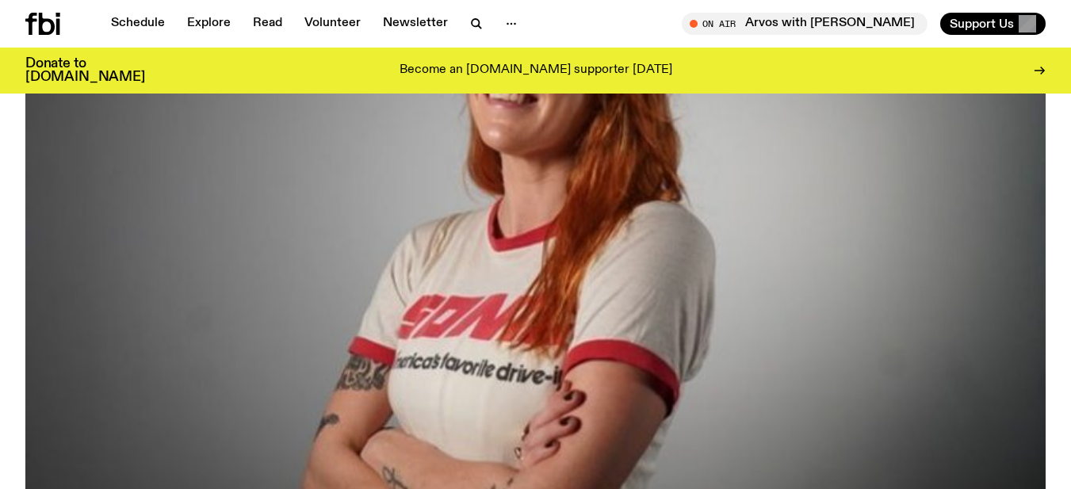
scroll to position [69, 0]
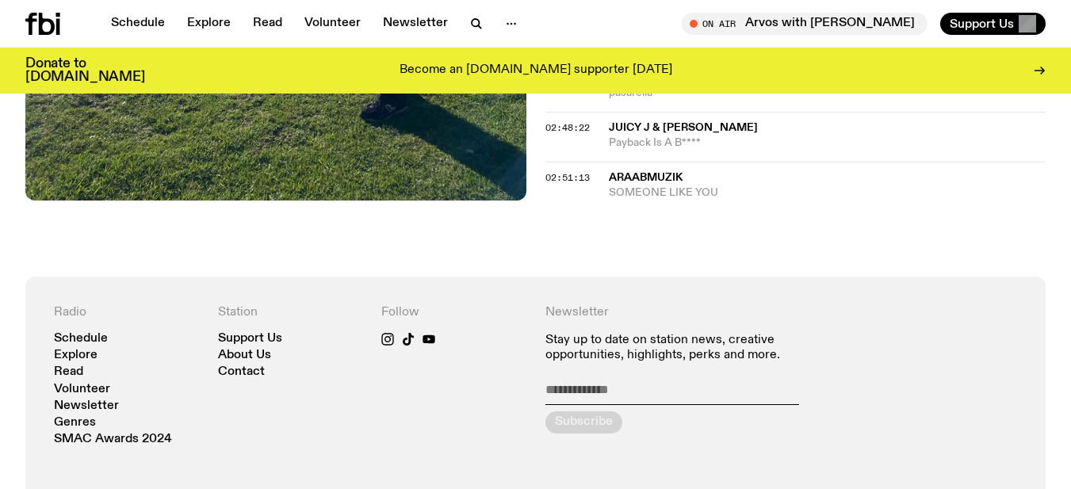
scroll to position [2413, 0]
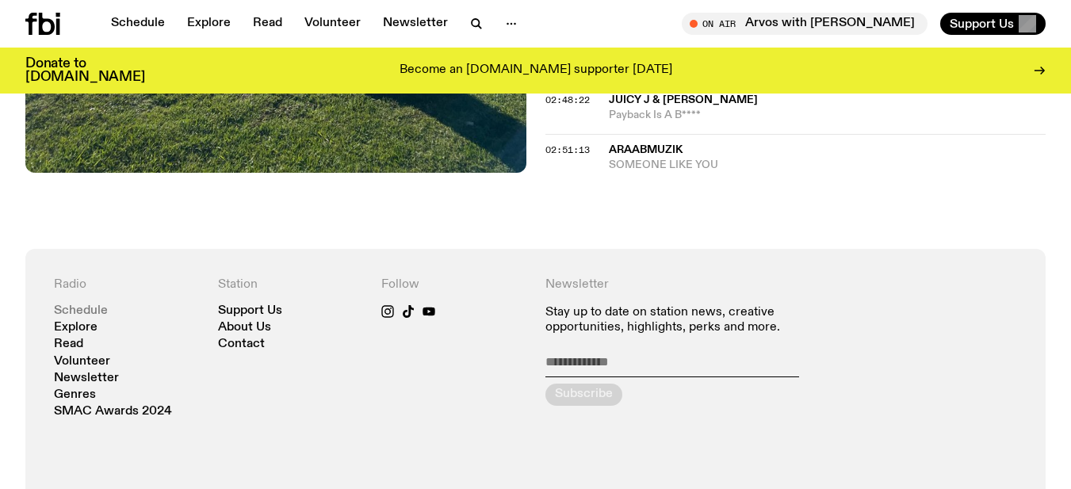
click at [101, 305] on link "Schedule" at bounding box center [81, 311] width 54 height 12
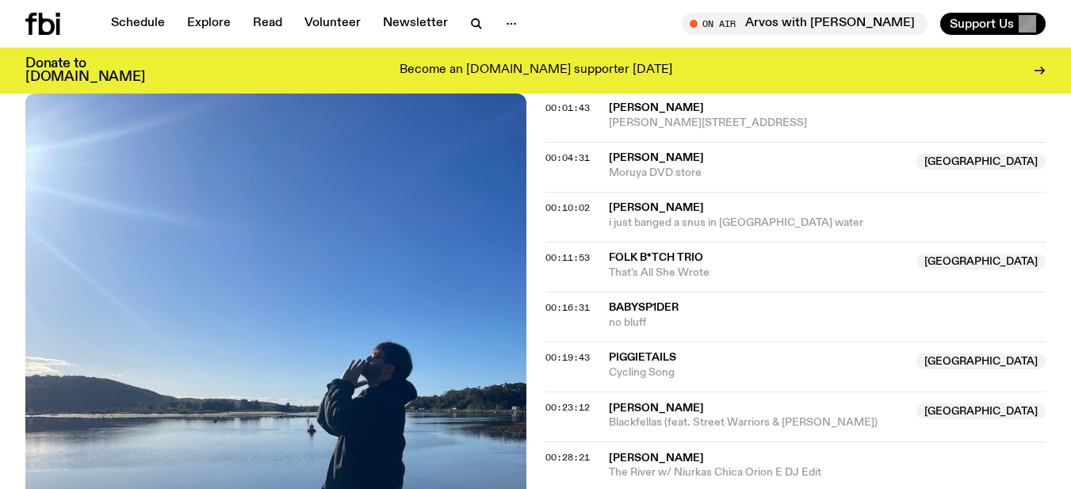
scroll to position [0, 0]
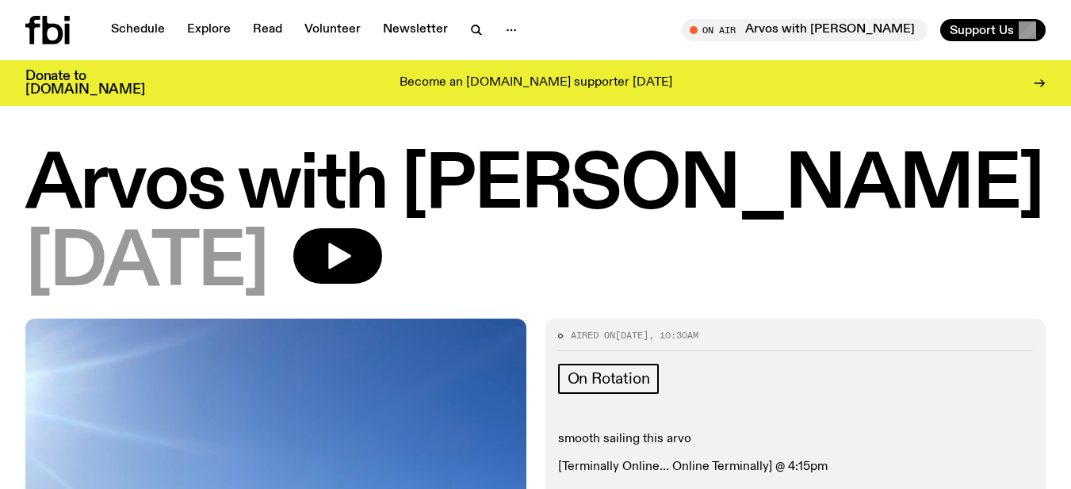
drag, startPoint x: 415, startPoint y: 143, endPoint x: 950, endPoint y: 159, distance: 535.3
copy h1 "[PERSON_NAME]"
click at [272, 180] on h1 "Arvos with [PERSON_NAME]" at bounding box center [535, 186] width 1020 height 71
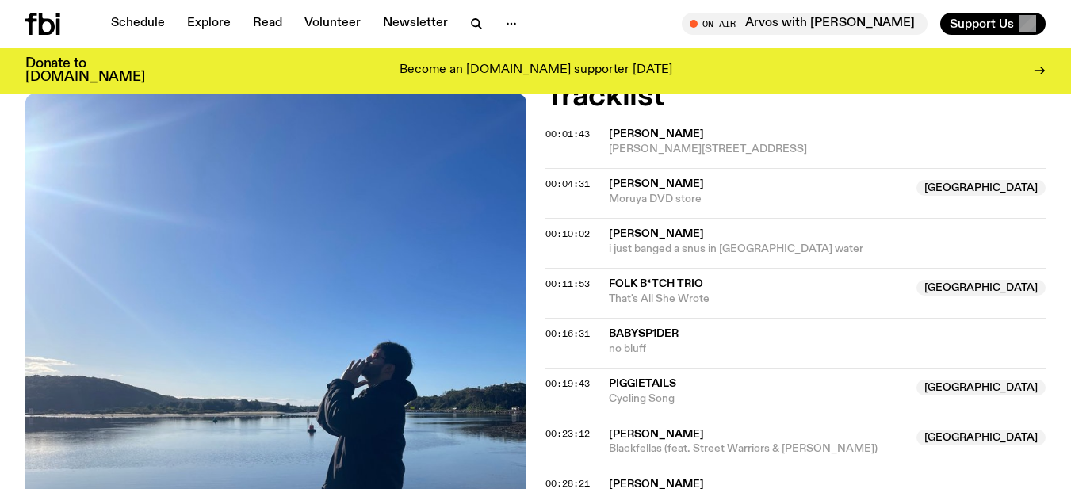
scroll to position [542, 0]
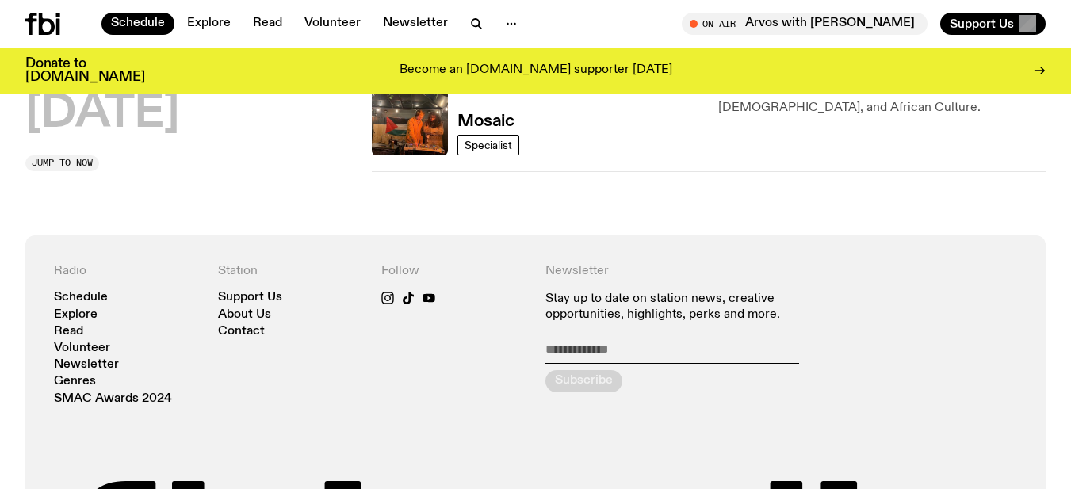
scroll to position [1104, 0]
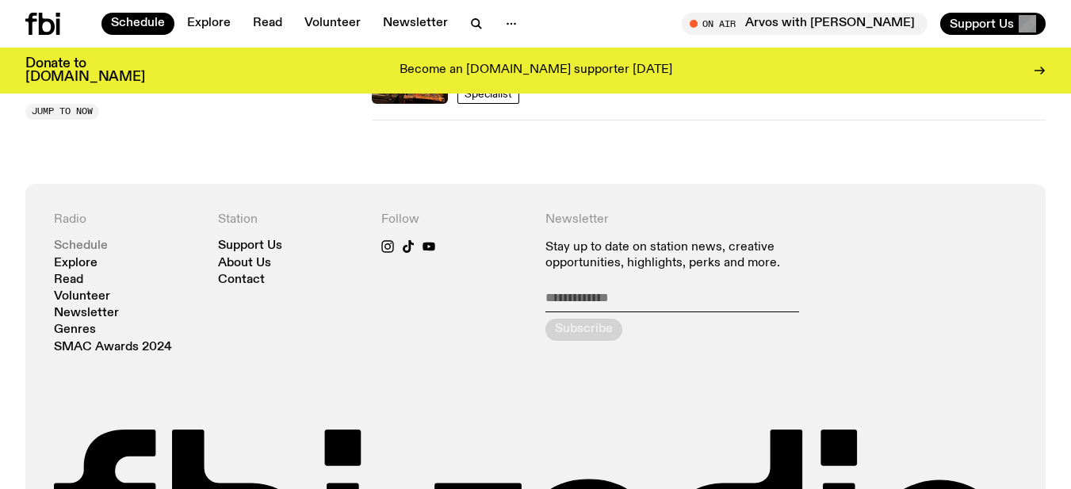
click at [93, 240] on link "Schedule" at bounding box center [81, 246] width 54 height 12
click at [98, 242] on link "Schedule" at bounding box center [81, 246] width 54 height 12
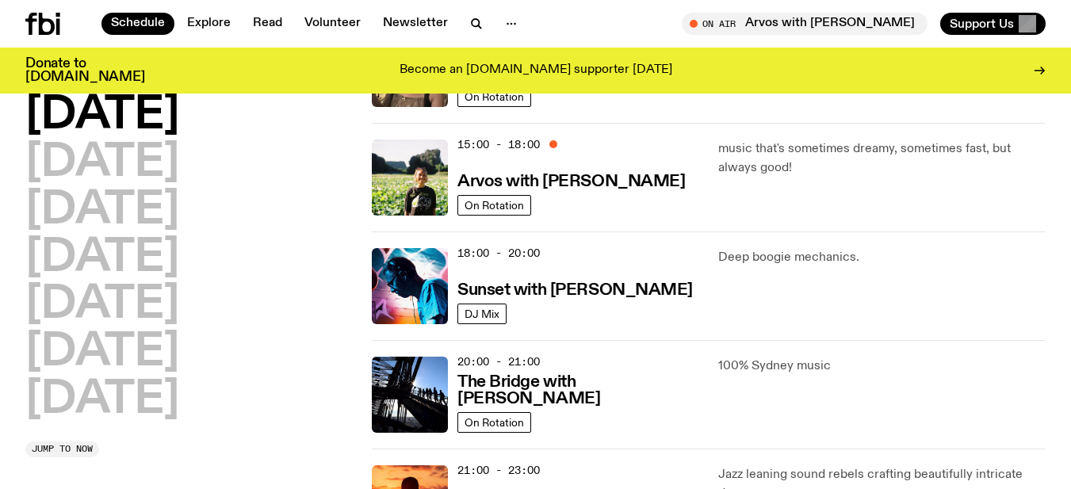
scroll to position [327, 0]
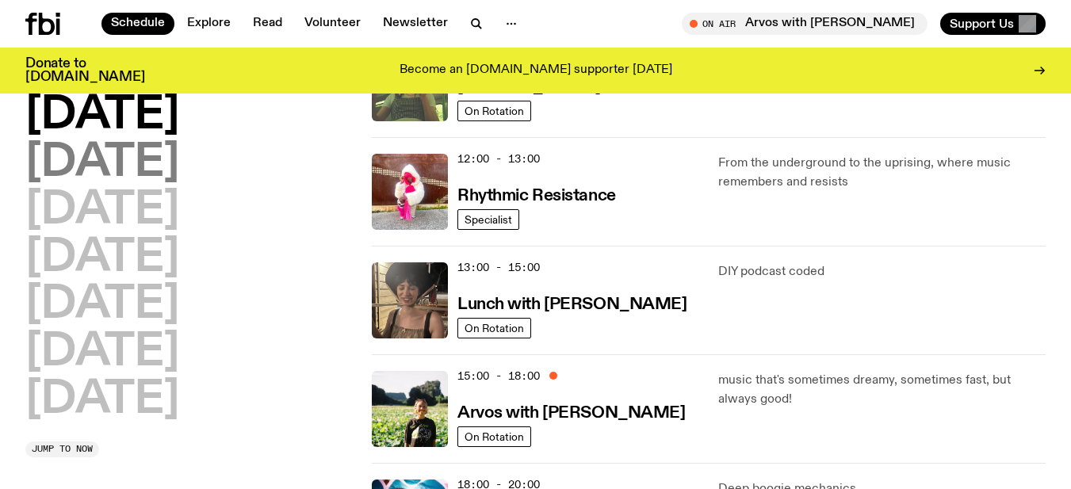
click at [125, 159] on h2 "[DATE]" at bounding box center [102, 163] width 154 height 44
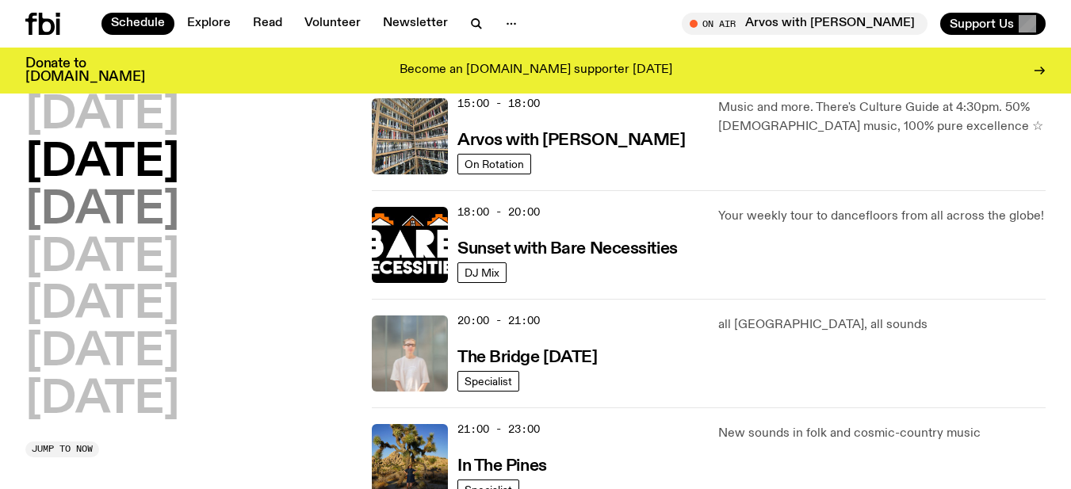
click at [179, 192] on h2 "[DATE]" at bounding box center [102, 211] width 154 height 44
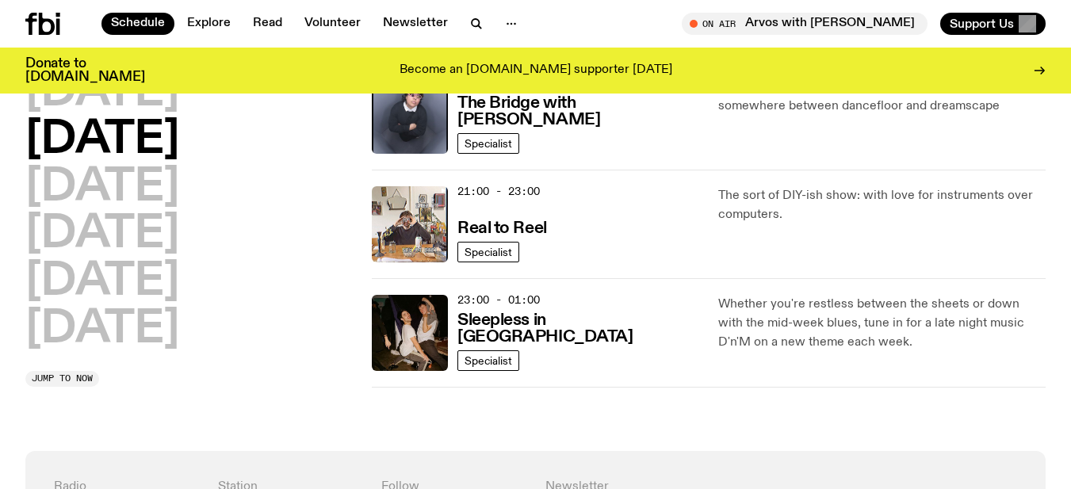
scroll to position [916, 0]
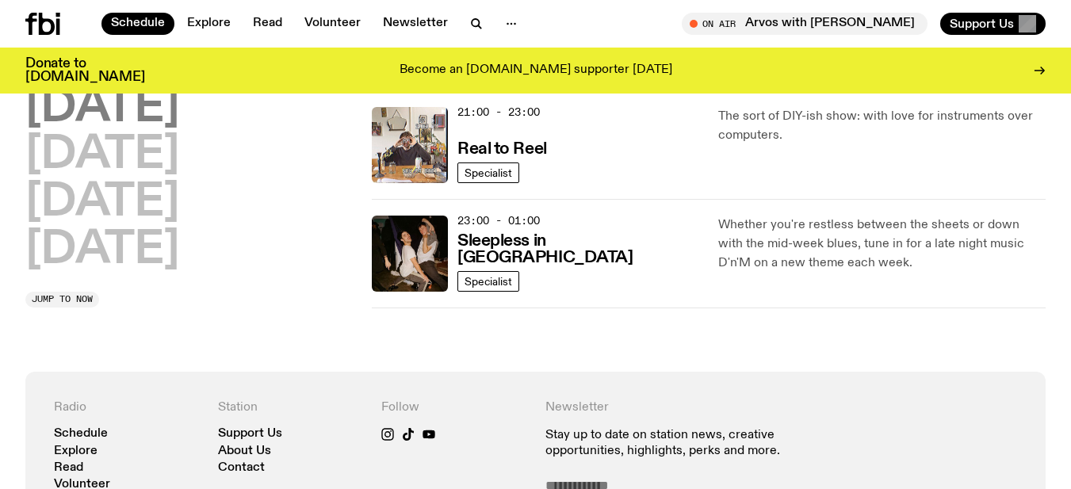
click at [146, 97] on h2 "[DATE]" at bounding box center [102, 108] width 154 height 44
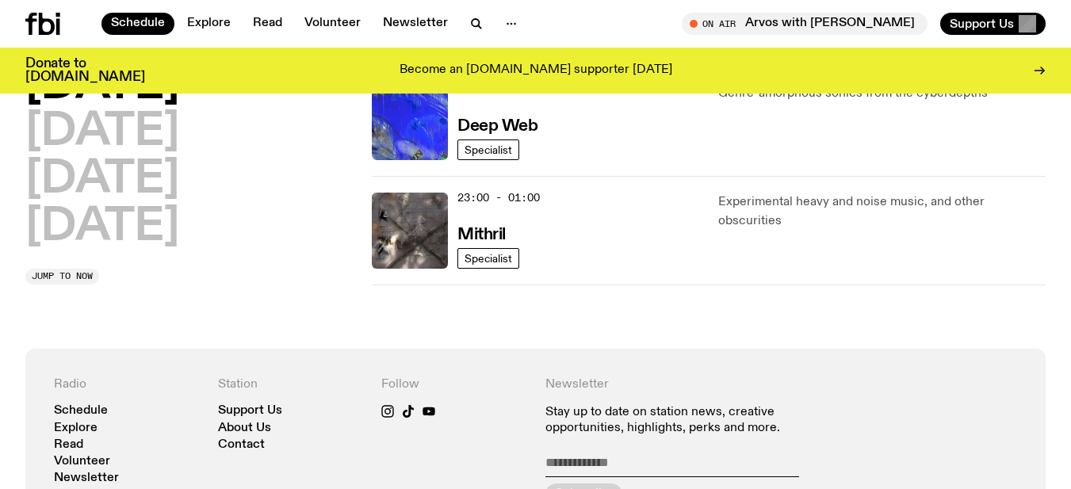
scroll to position [942, 0]
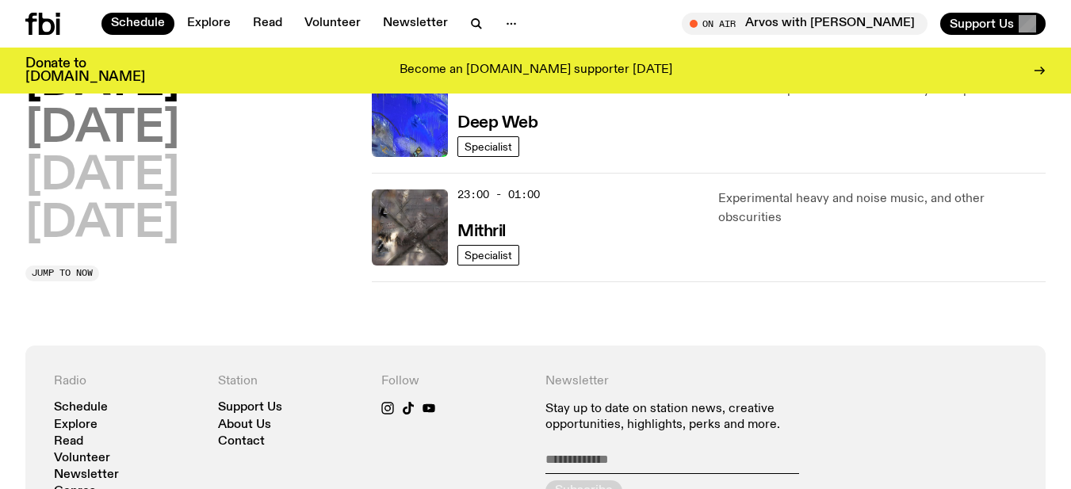
click at [124, 124] on h2 "[DATE]" at bounding box center [102, 130] width 154 height 44
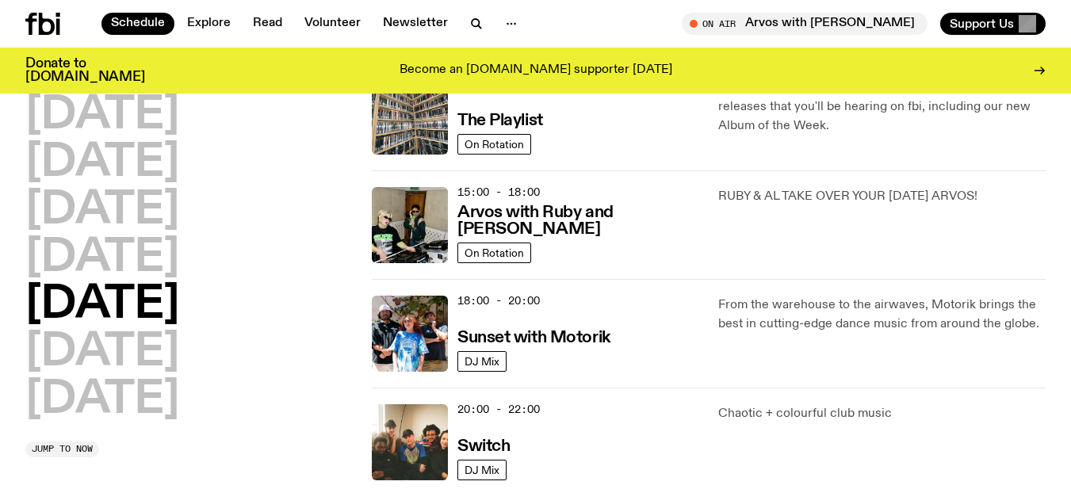
scroll to position [520, 0]
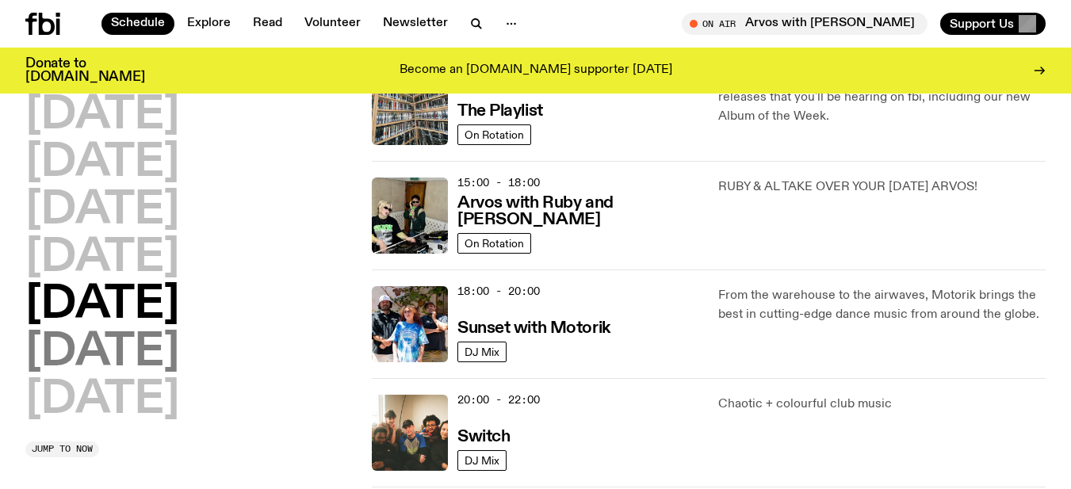
click at [105, 354] on h2 "[DATE]" at bounding box center [102, 353] width 154 height 44
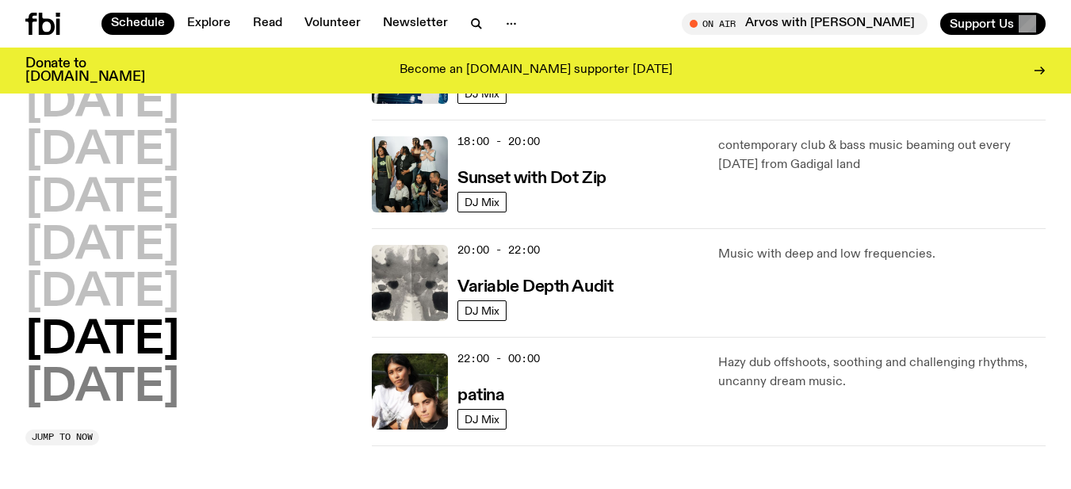
click at [105, 384] on h2 "[DATE]" at bounding box center [102, 388] width 154 height 44
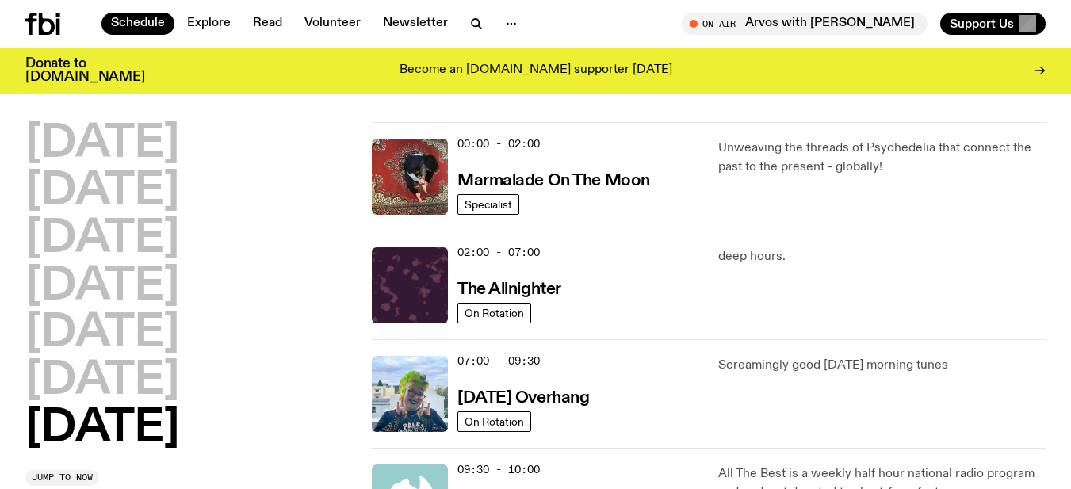
scroll to position [0, 0]
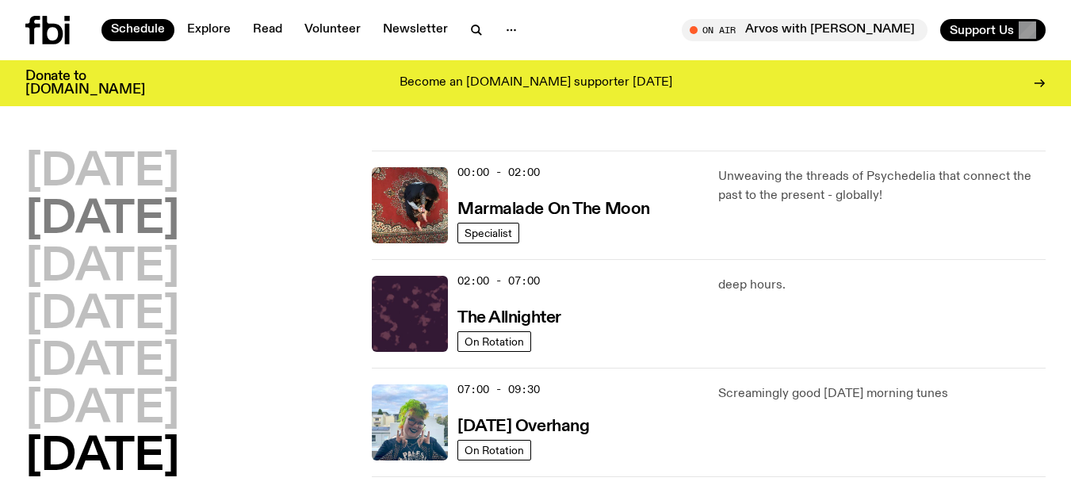
click at [72, 216] on h2 "[DATE]" at bounding box center [102, 220] width 154 height 44
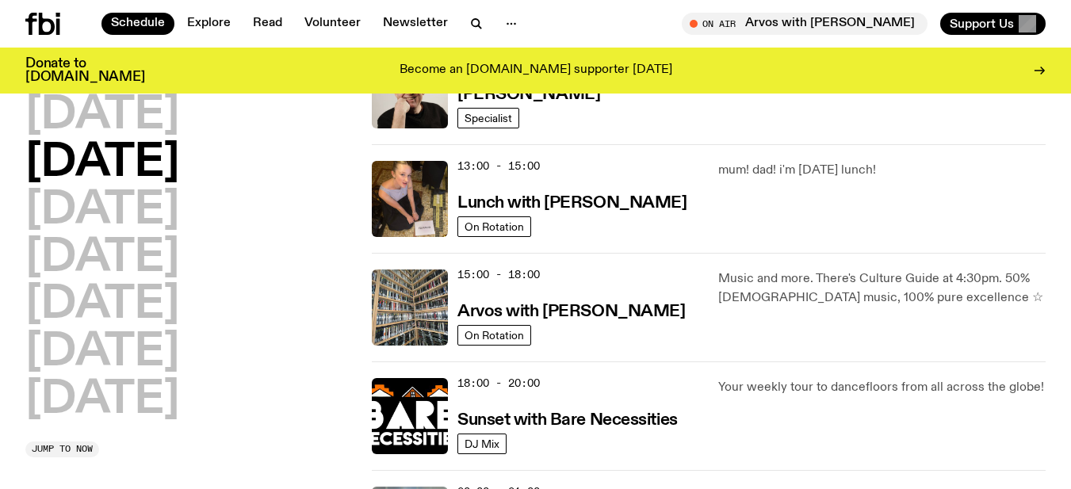
scroll to position [441, 0]
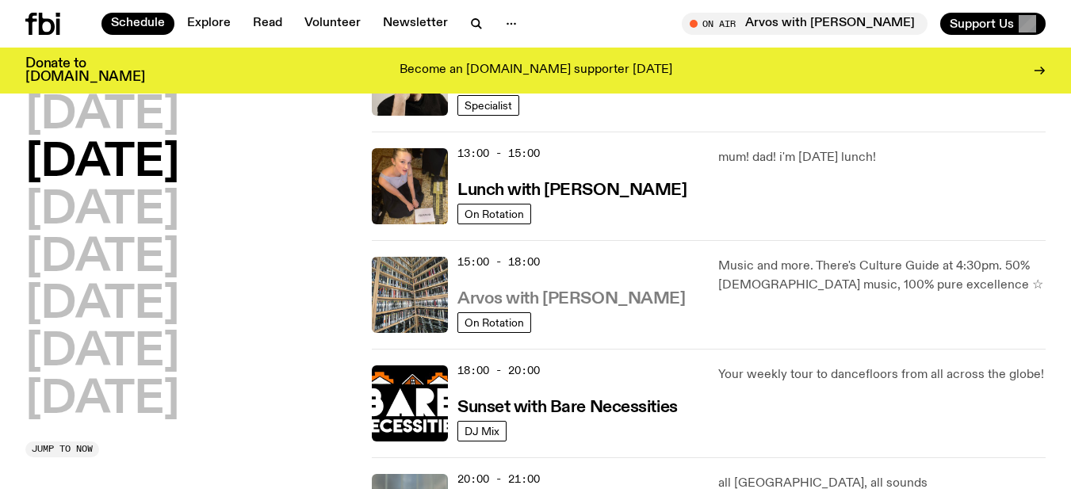
click at [514, 291] on h3 "Arvos with [PERSON_NAME]" at bounding box center [570, 299] width 227 height 17
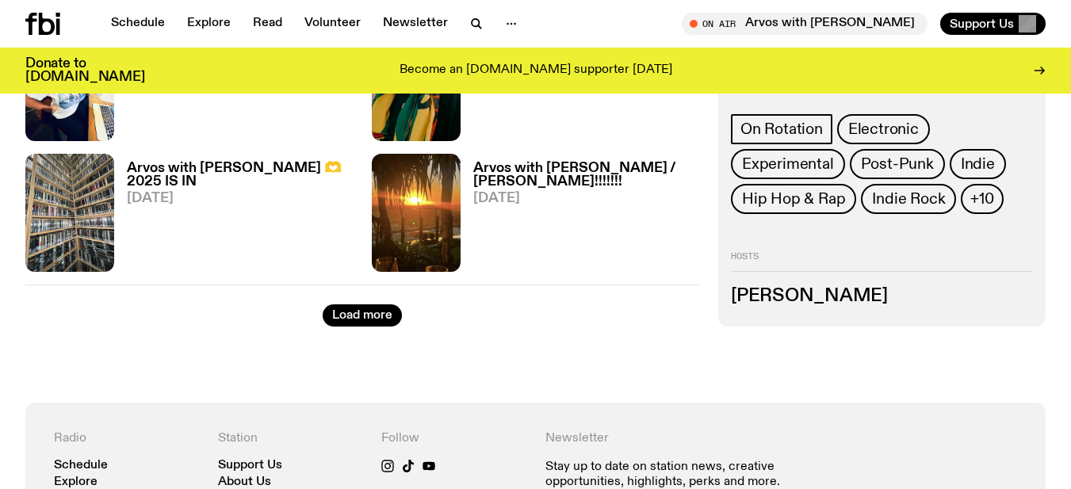
scroll to position [2686, 0]
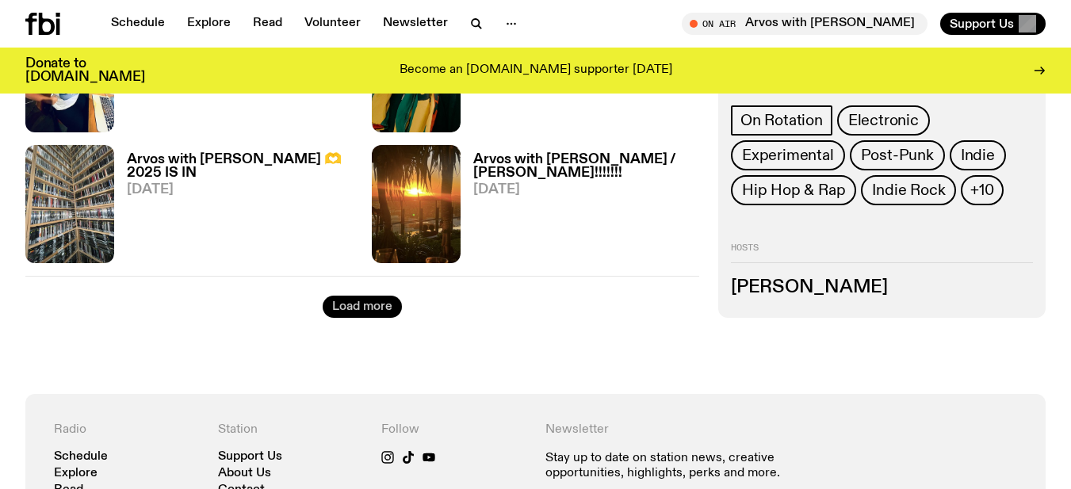
click at [388, 299] on button "Load more" at bounding box center [362, 307] width 79 height 22
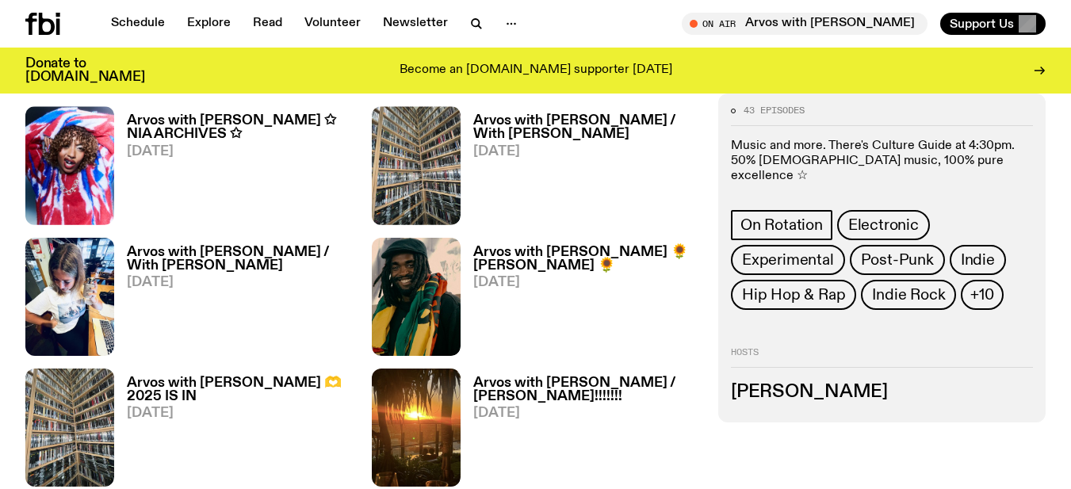
scroll to position [2211, 0]
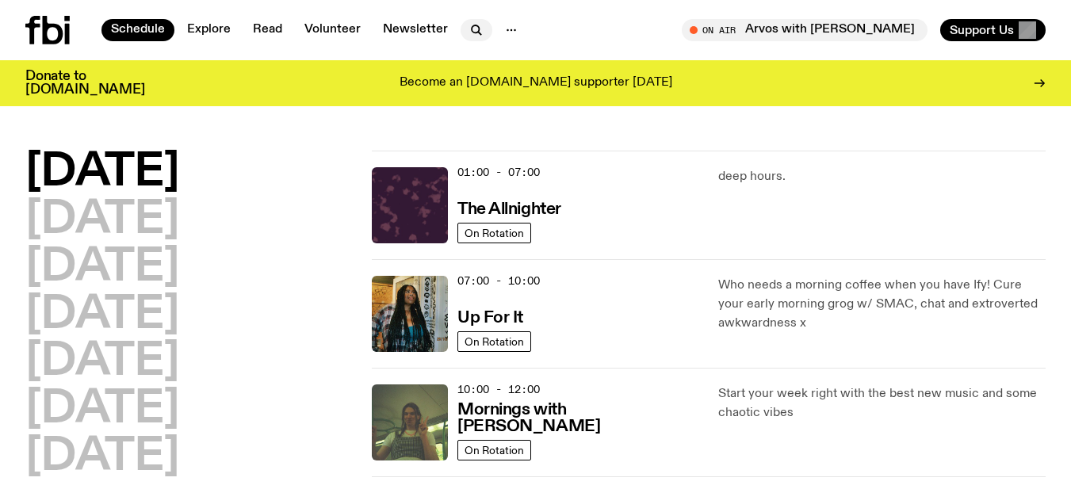
click at [469, 29] on icon "button" at bounding box center [476, 30] width 19 height 19
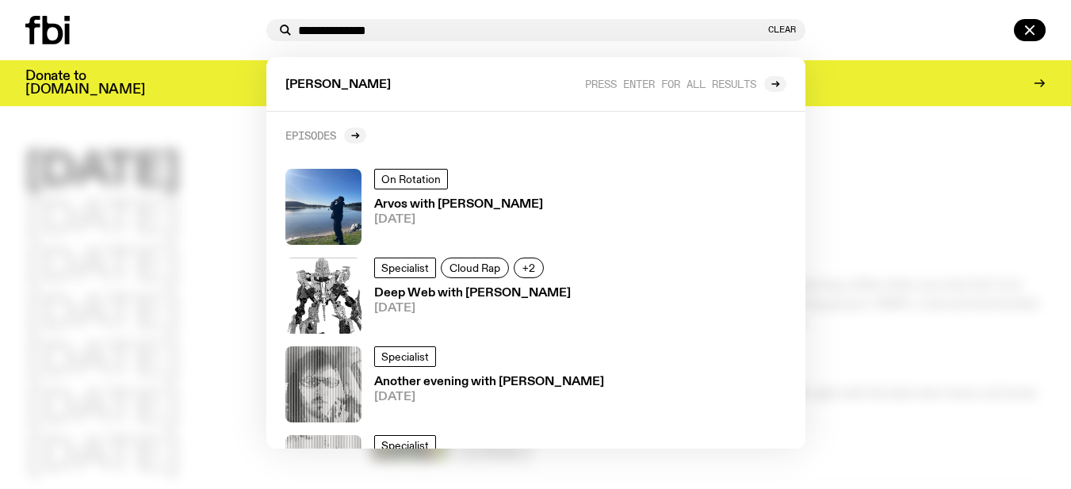
type input "**********"
click at [296, 131] on h2 "Episodes" at bounding box center [310, 135] width 51 height 12
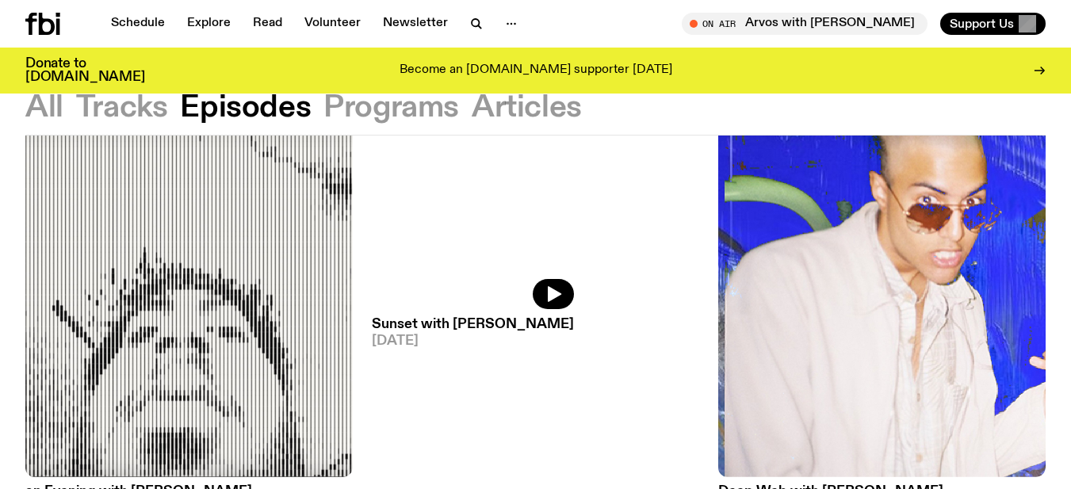
scroll to position [707, 0]
